Goal: Task Accomplishment & Management: Manage account settings

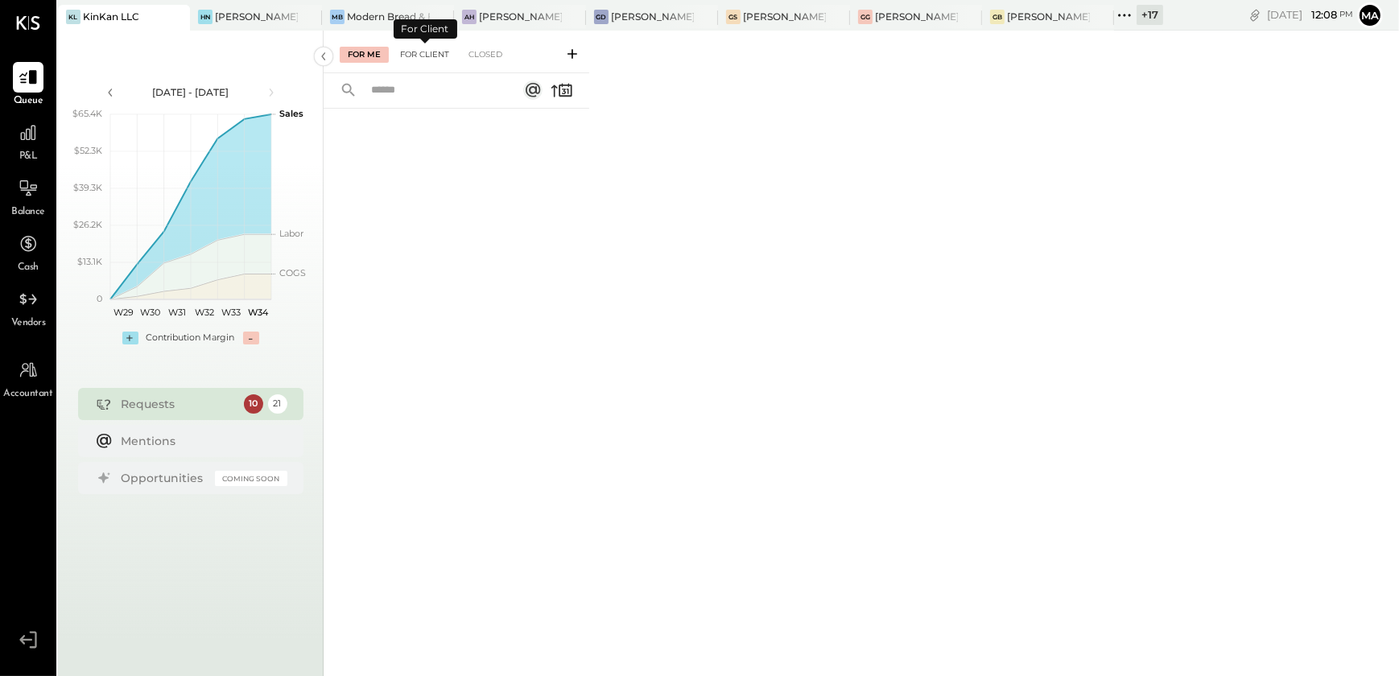
click at [442, 59] on div "For Client" at bounding box center [424, 55] width 65 height 16
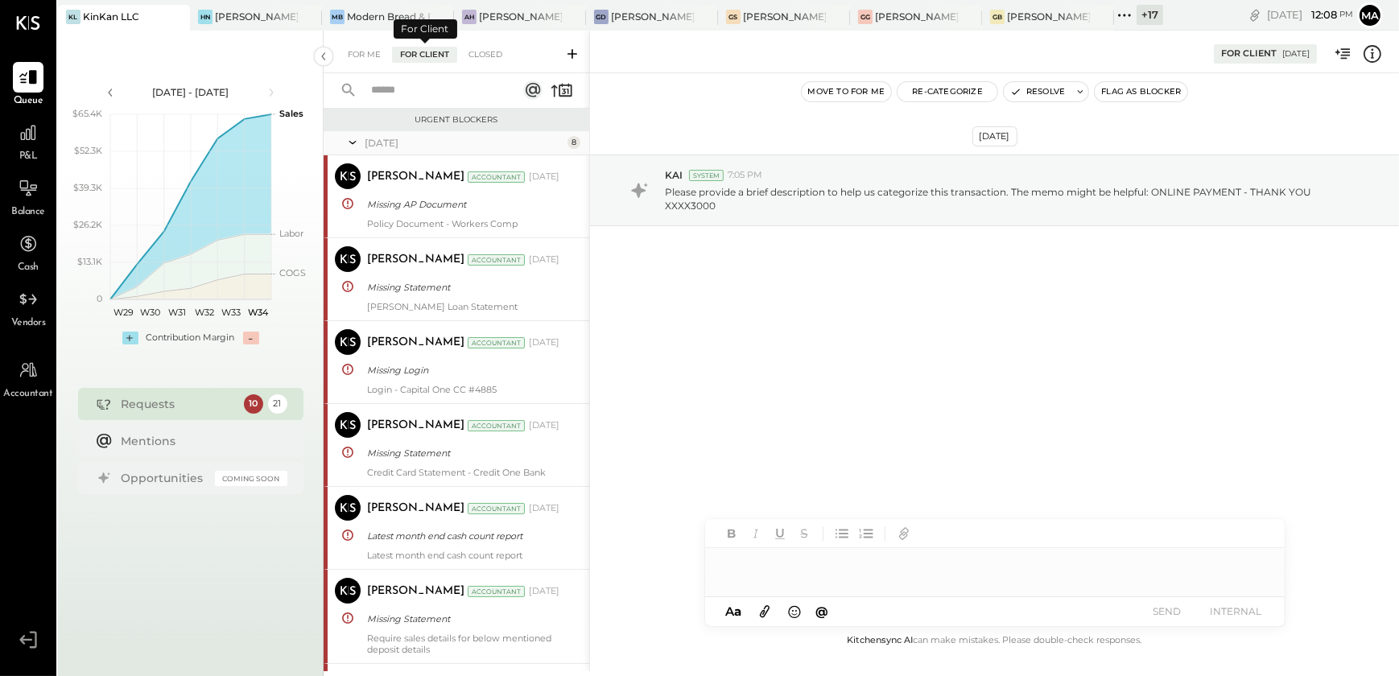
scroll to position [810, 0]
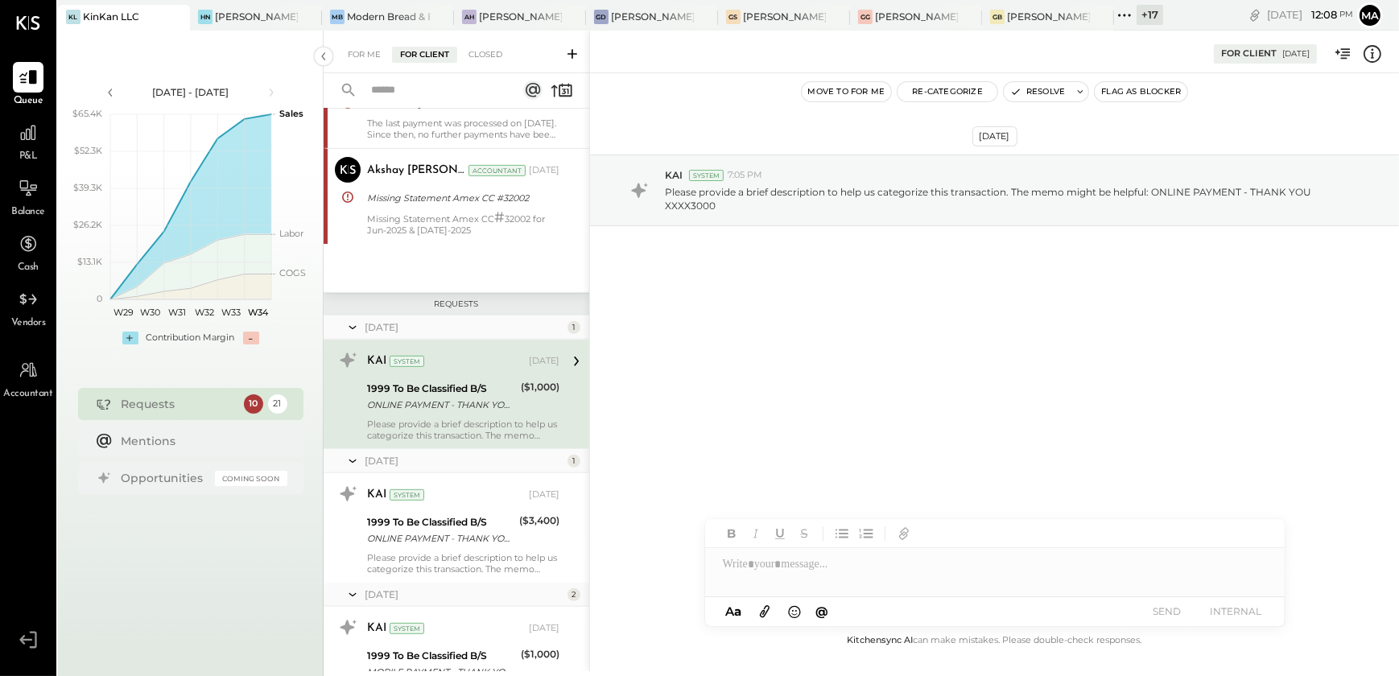
click at [459, 413] on div "KAI System [DATE] 1999 To Be Classified B/S ONLINE PAYMENT - THANK YOU XXXX3000…" at bounding box center [463, 394] width 192 height 93
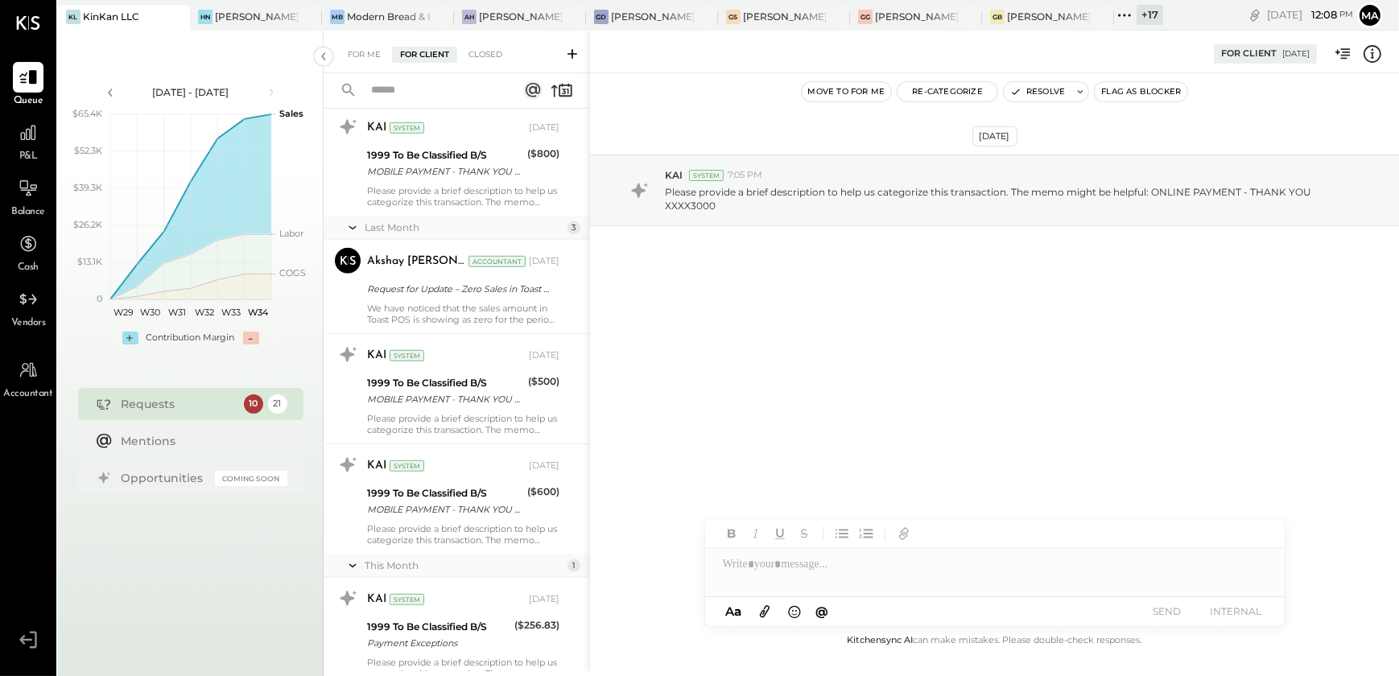
scroll to position [1823, 0]
